Goal: Entertainment & Leisure: Browse casually

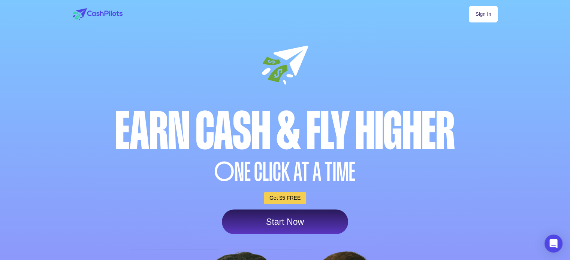
click at [495, 10] on link "Sign In" at bounding box center [483, 14] width 28 height 16
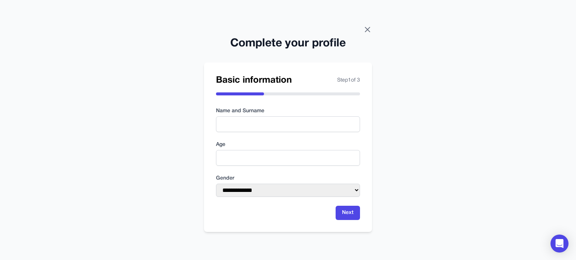
click at [366, 26] on icon at bounding box center [367, 29] width 9 height 9
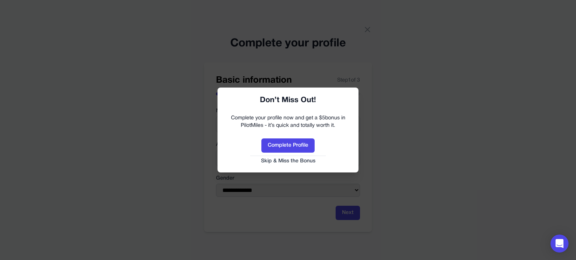
click at [284, 164] on button "Skip & Miss the Bonus" at bounding box center [288, 161] width 126 height 7
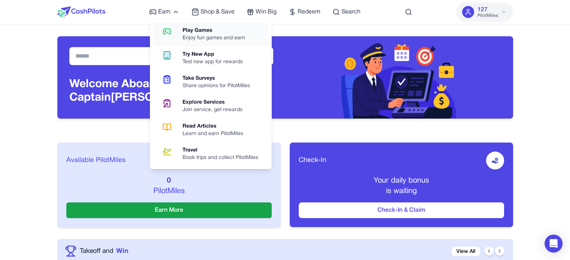
click at [196, 34] on div "Play Games" at bounding box center [217, 30] width 69 height 7
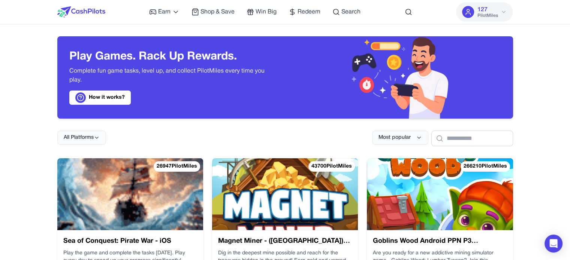
click at [153, 196] on img at bounding box center [130, 195] width 146 height 72
